Goal: Task Accomplishment & Management: Use online tool/utility

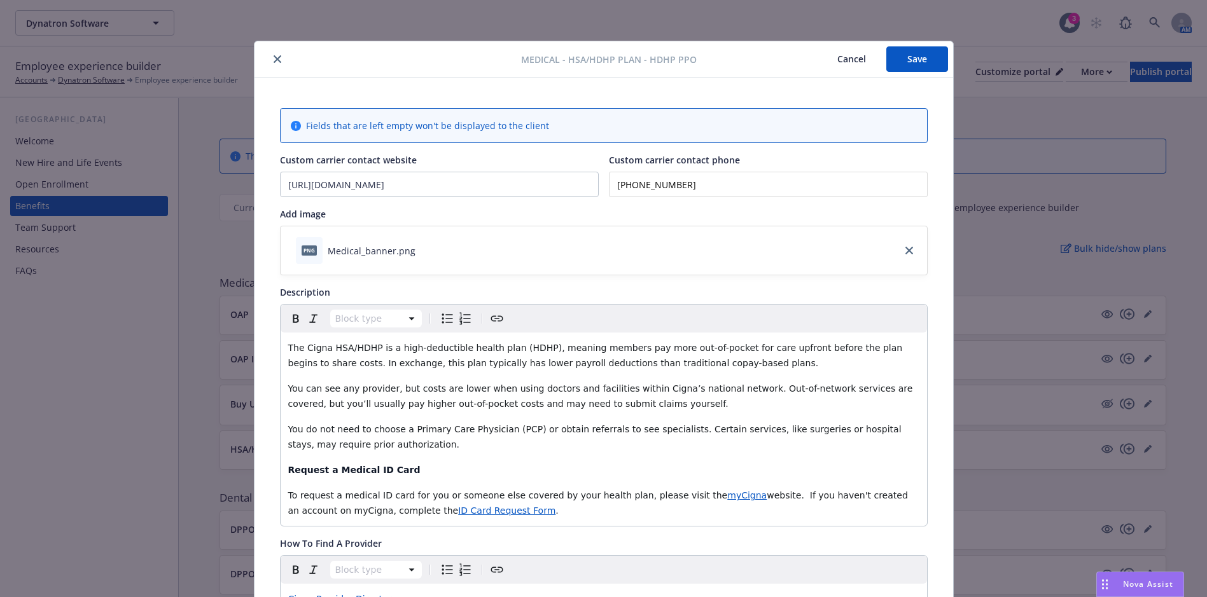
click at [914, 58] on button "Save" at bounding box center [917, 58] width 62 height 25
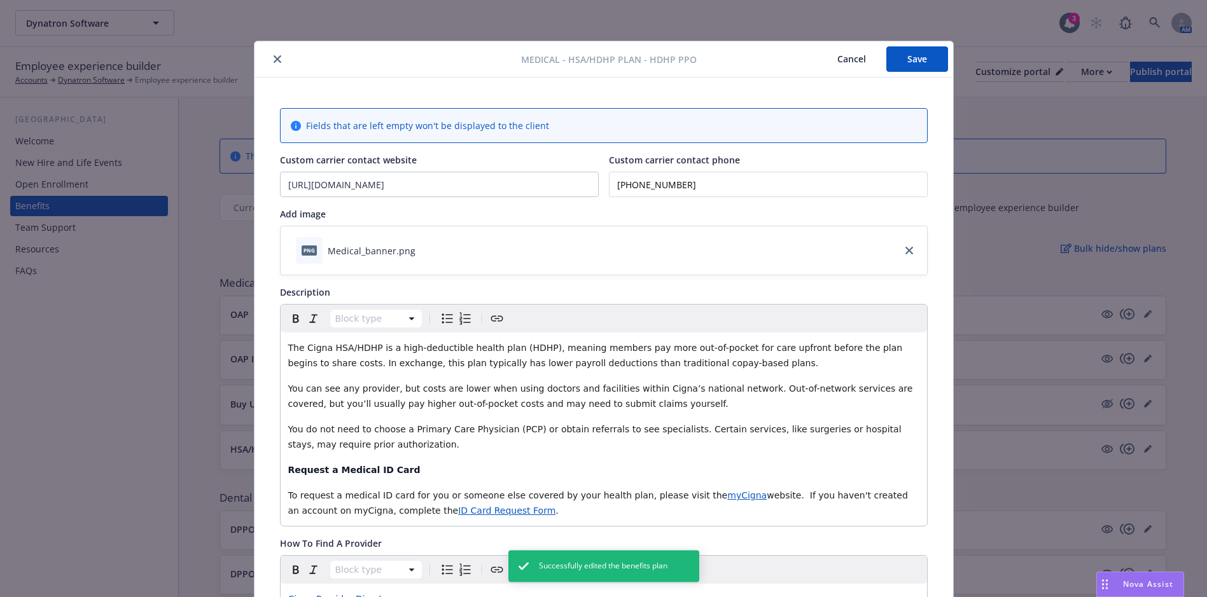
click at [272, 63] on button "close" at bounding box center [277, 59] width 15 height 15
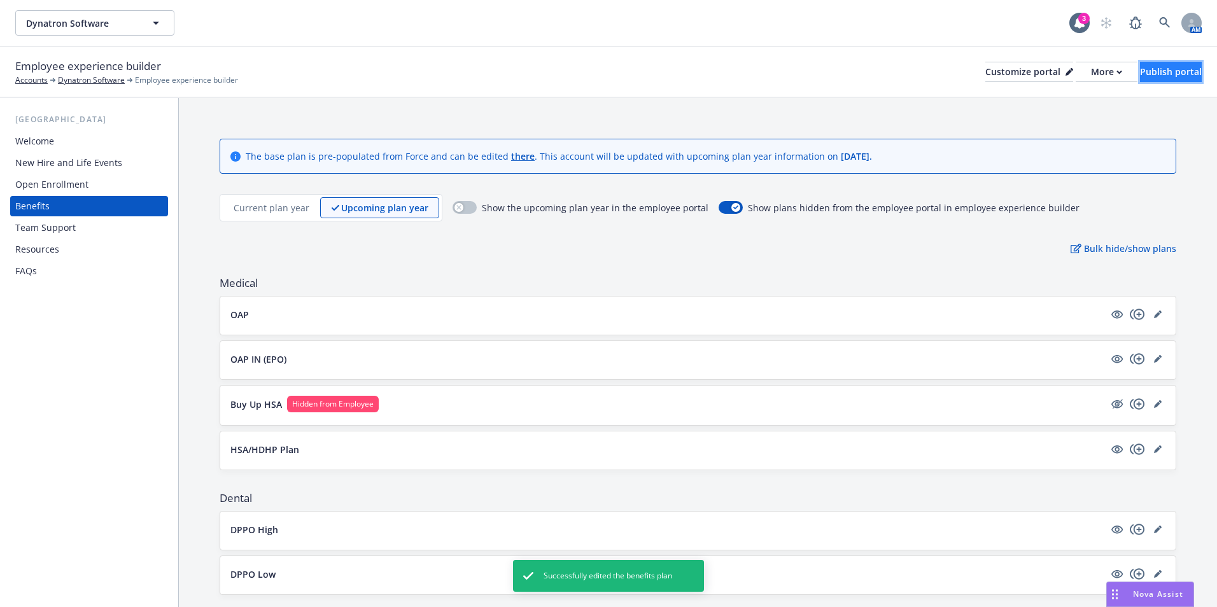
click at [1140, 70] on div "Publish portal" at bounding box center [1171, 71] width 62 height 19
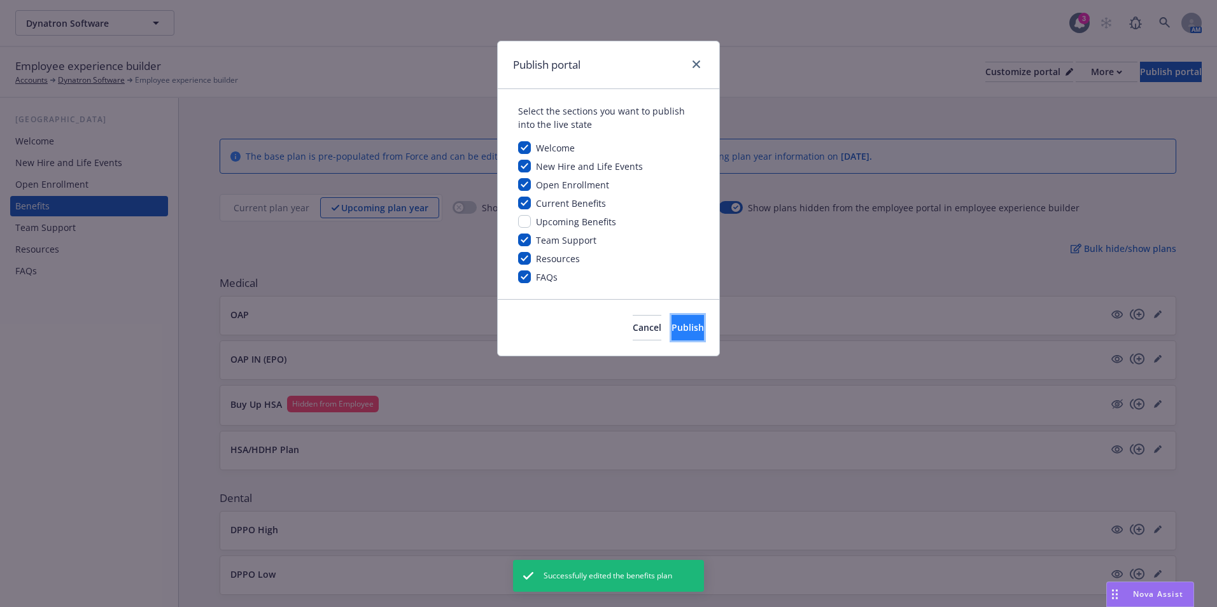
click at [686, 319] on button "Publish" at bounding box center [687, 327] width 32 height 25
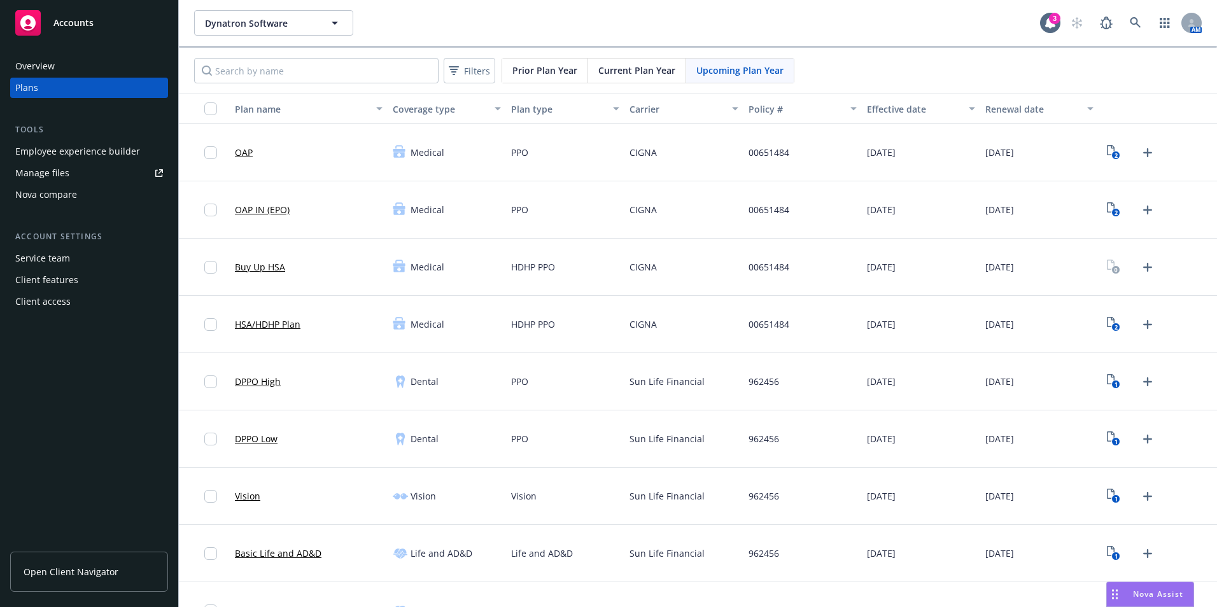
click at [1128, 598] on div "Nova Assist" at bounding box center [1157, 594] width 71 height 11
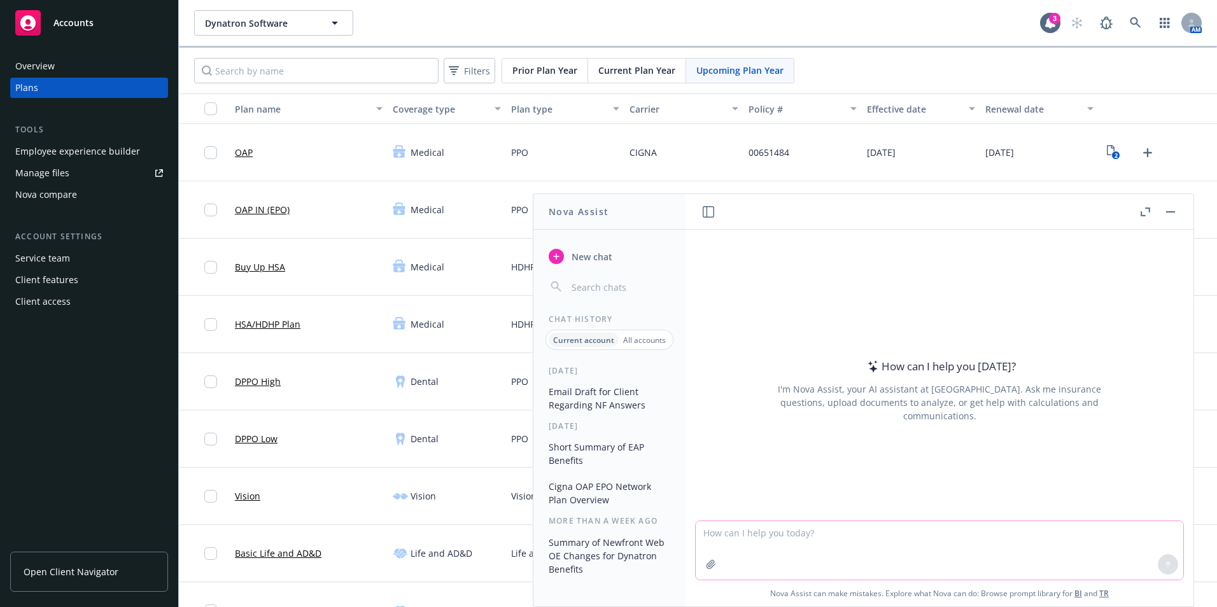
paste textarea "T"
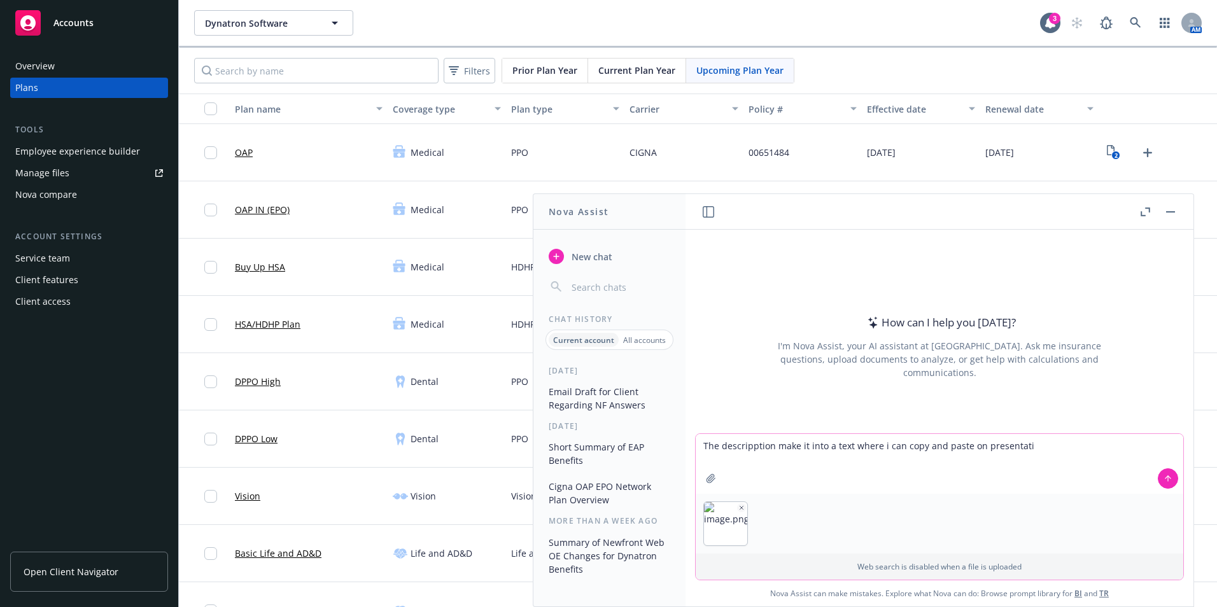
type textarea "The descripption make it into a text where i can copy and paste on presentatio"
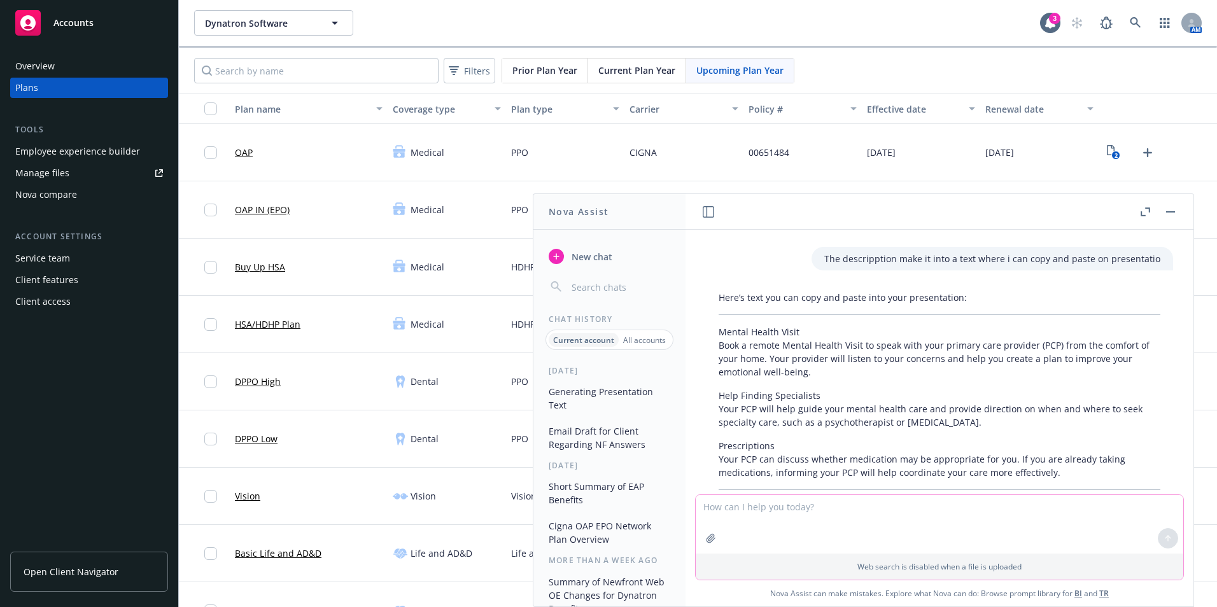
scroll to position [66, 0]
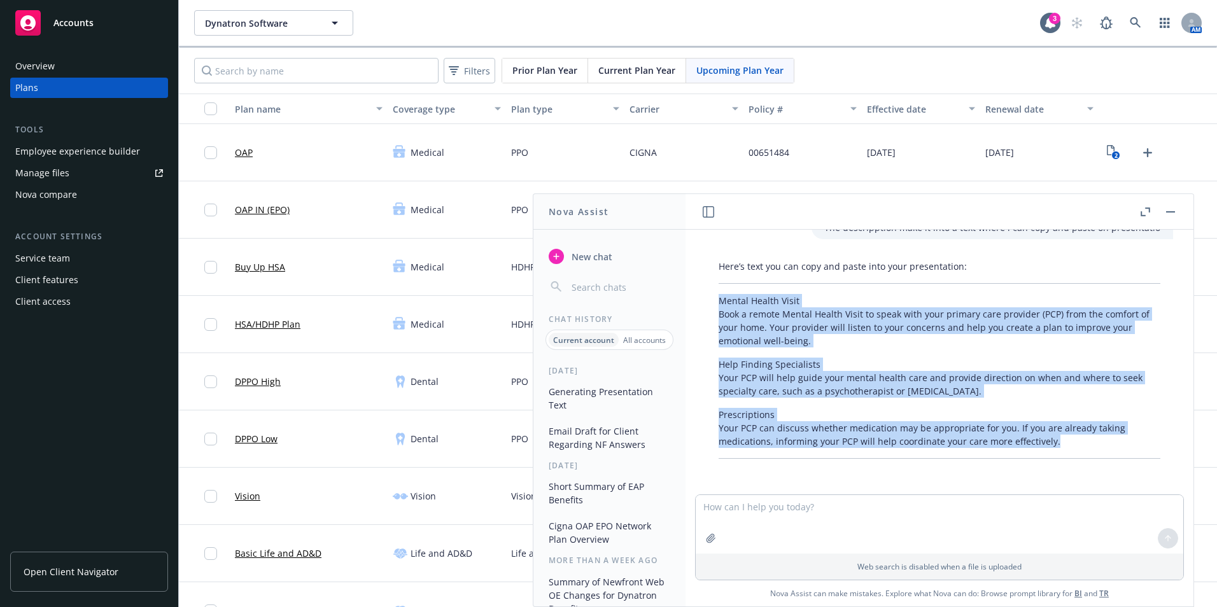
drag, startPoint x: 1056, startPoint y: 442, endPoint x: 720, endPoint y: 303, distance: 363.7
click at [720, 303] on div "Here’s text you can copy and paste into your presentation: Mental Health Visit …" at bounding box center [939, 359] width 467 height 209
drag, startPoint x: 720, startPoint y: 303, endPoint x: 730, endPoint y: 307, distance: 11.1
copy div "Mental Health Visit Book a remote Mental Health Visit to speak with your primar…"
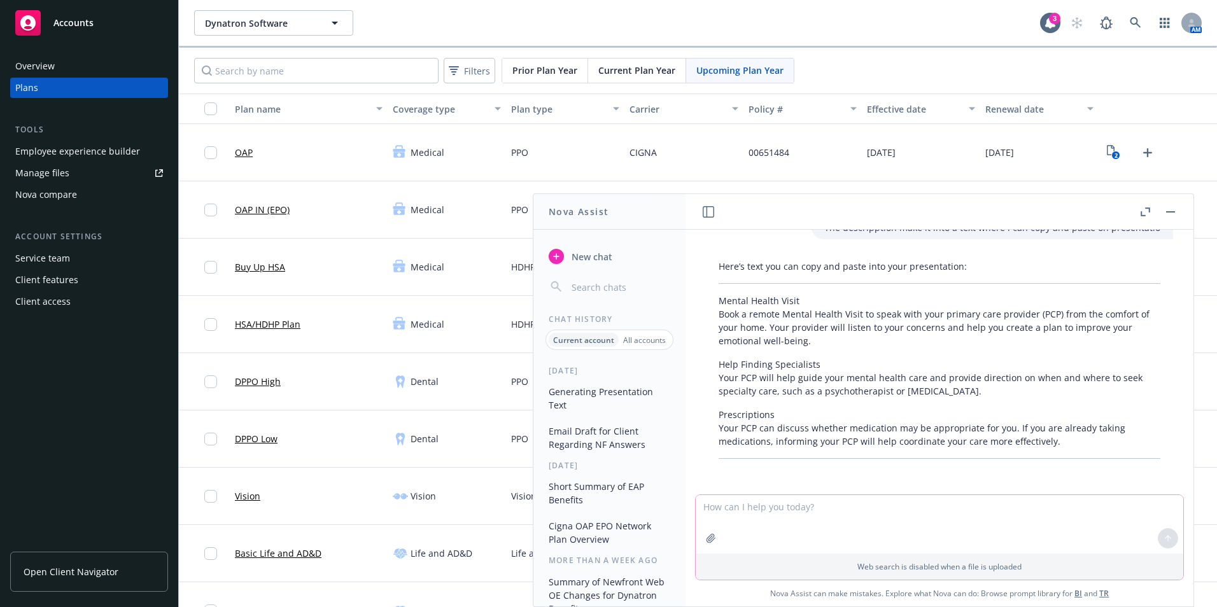
click at [821, 517] on textarea at bounding box center [938, 524] width 487 height 59
type textarea "same thing for this"
paste textarea
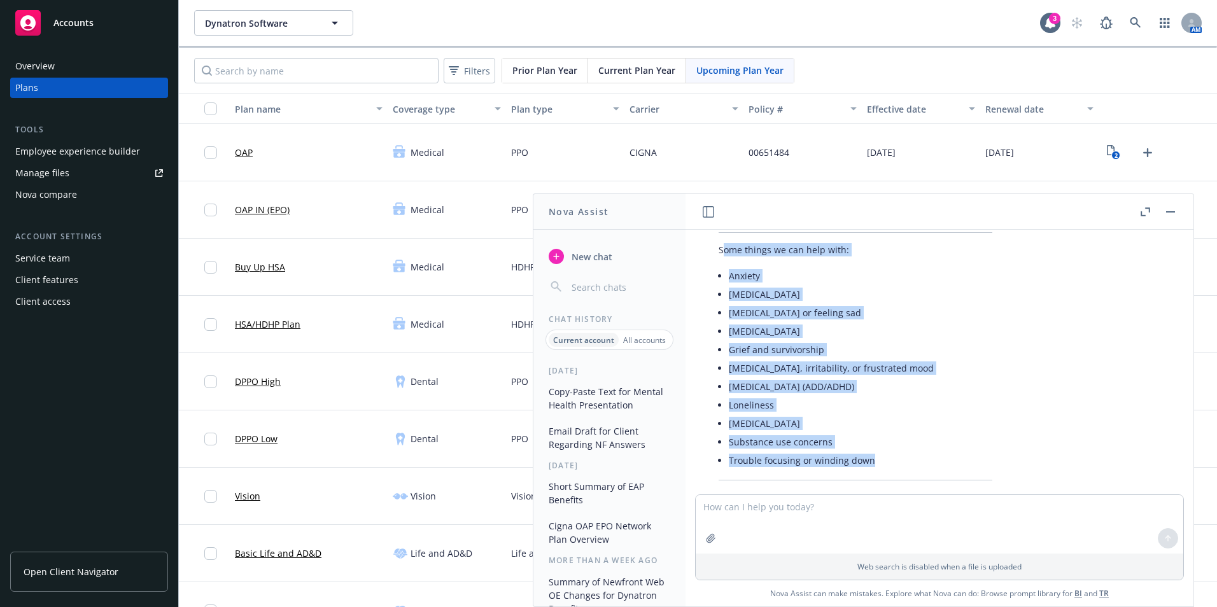
scroll to position [405, 0]
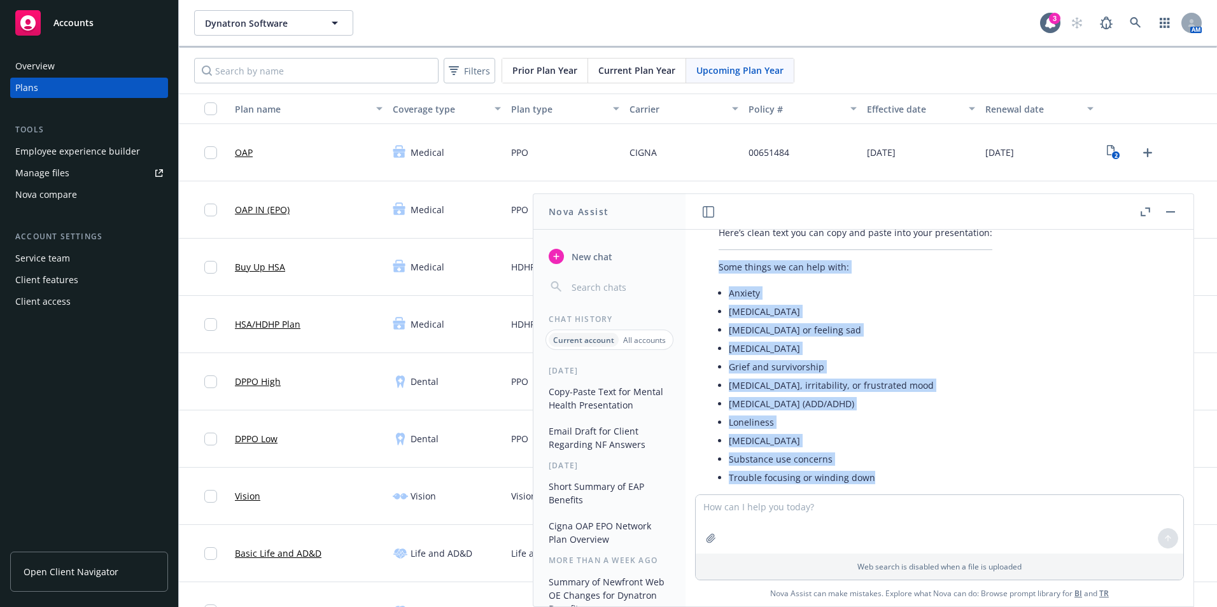
drag, startPoint x: 880, startPoint y: 437, endPoint x: 709, endPoint y: 265, distance: 243.0
click at [709, 265] on div "Here’s clean text you can copy and paste into your presentation: Some things we…" at bounding box center [855, 362] width 299 height 282
drag, startPoint x: 709, startPoint y: 265, endPoint x: 750, endPoint y: 266, distance: 41.4
copy div "Some things we can help with: Anxiety [MEDICAL_DATA] [MEDICAL_DATA] or feeling …"
